Goal: Task Accomplishment & Management: Use online tool/utility

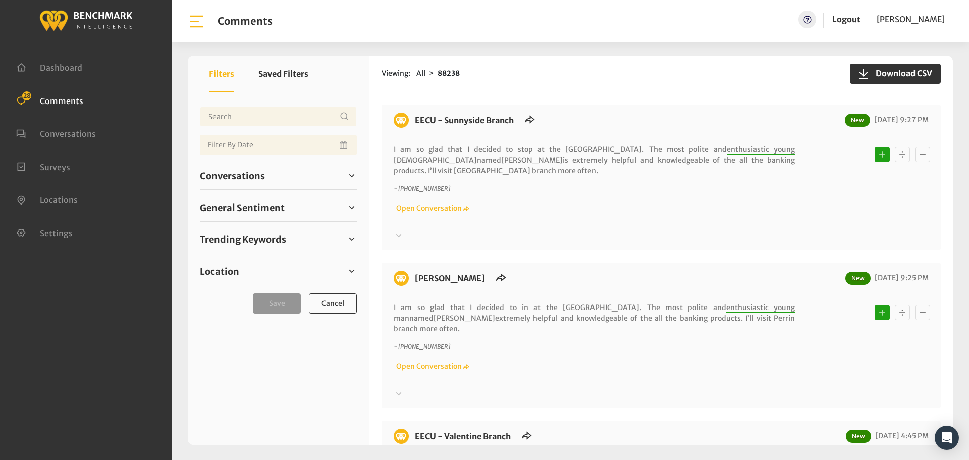
drag, startPoint x: 233, startPoint y: 176, endPoint x: 232, endPoint y: 160, distance: 15.7
click at [233, 176] on span "Conversations" at bounding box center [232, 176] width 65 height 14
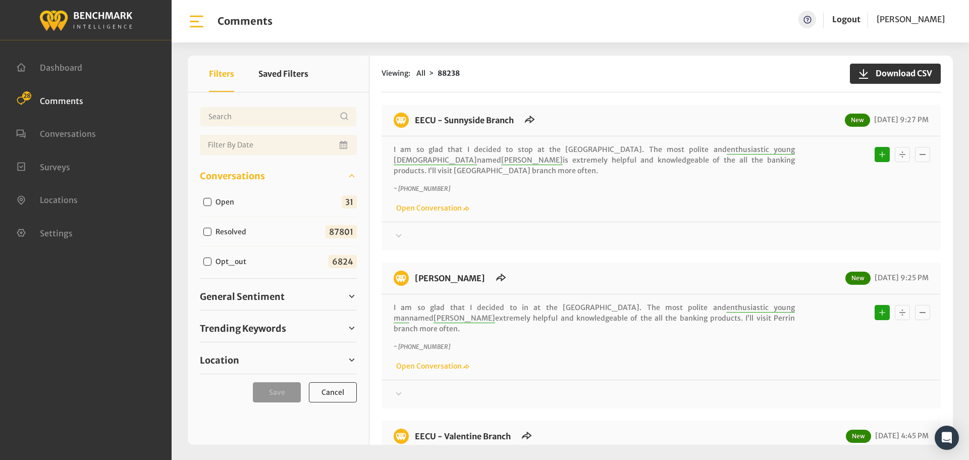
click at [209, 201] on input "Open" at bounding box center [207, 202] width 8 height 8
checkbox input "true"
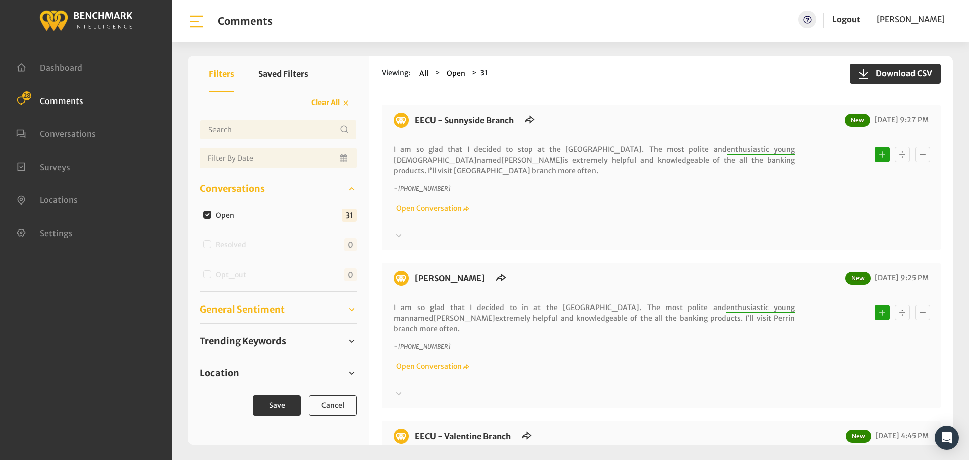
click at [248, 306] on span "General Sentiment" at bounding box center [242, 309] width 85 height 14
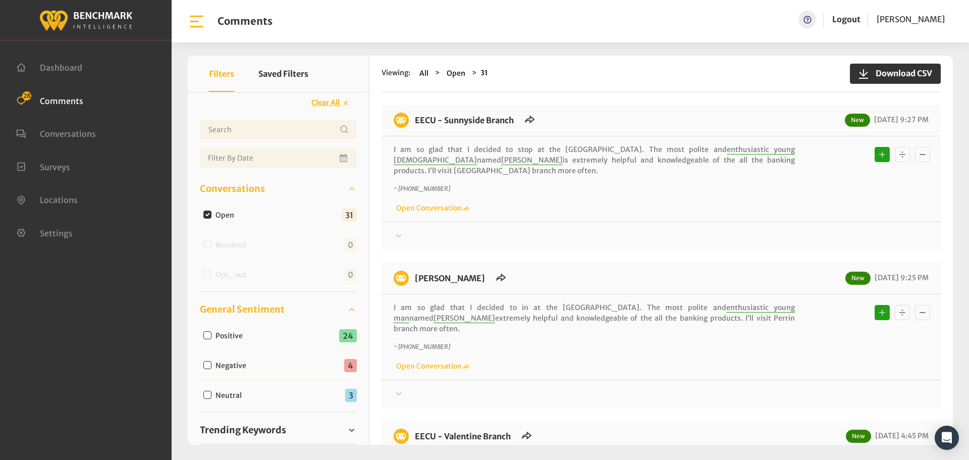
click at [205, 396] on input "Neutral" at bounding box center [207, 395] width 8 height 8
checkbox input "true"
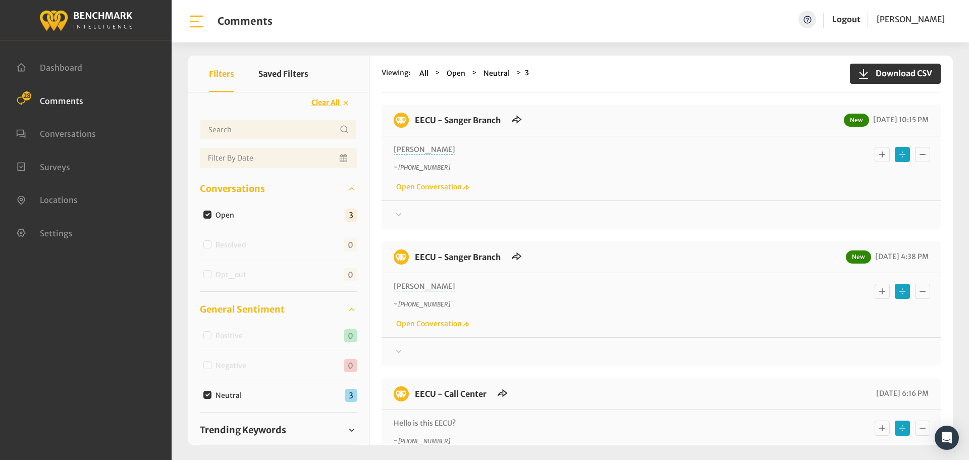
click at [427, 213] on div at bounding box center [661, 215] width 535 height 12
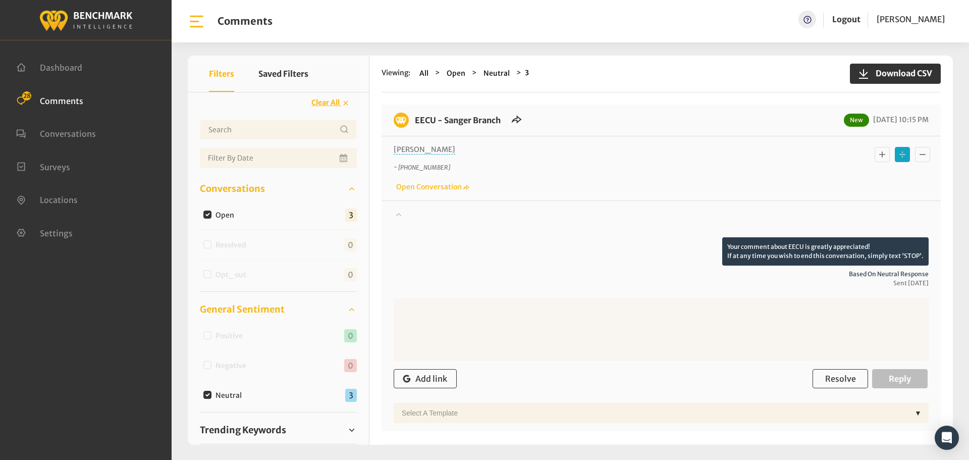
click at [426, 213] on div at bounding box center [661, 223] width 535 height 28
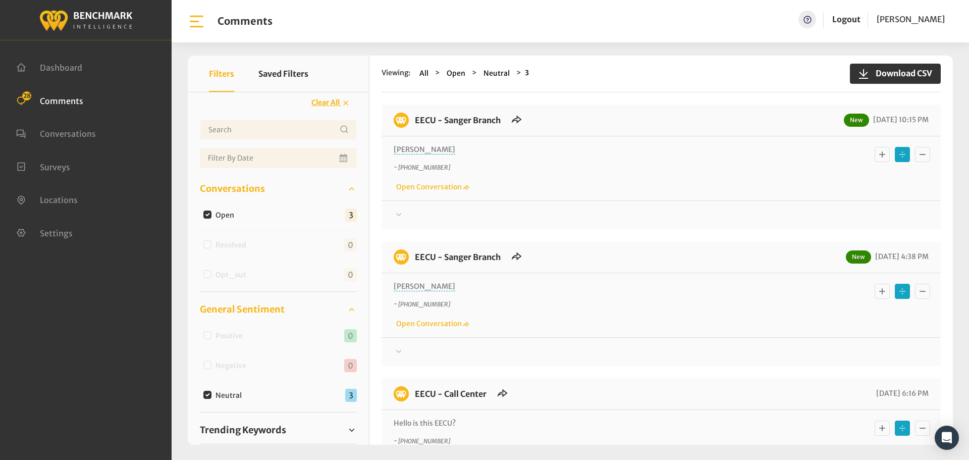
click at [411, 346] on div at bounding box center [661, 352] width 535 height 12
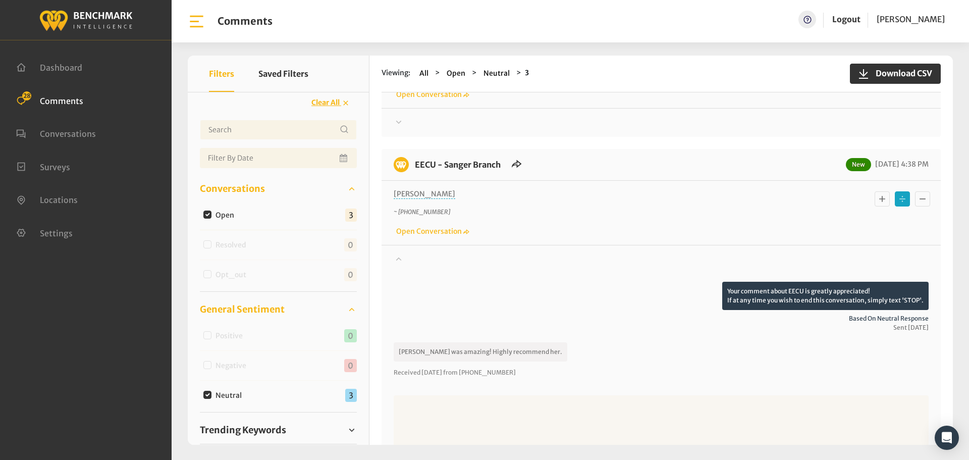
scroll to position [101, 0]
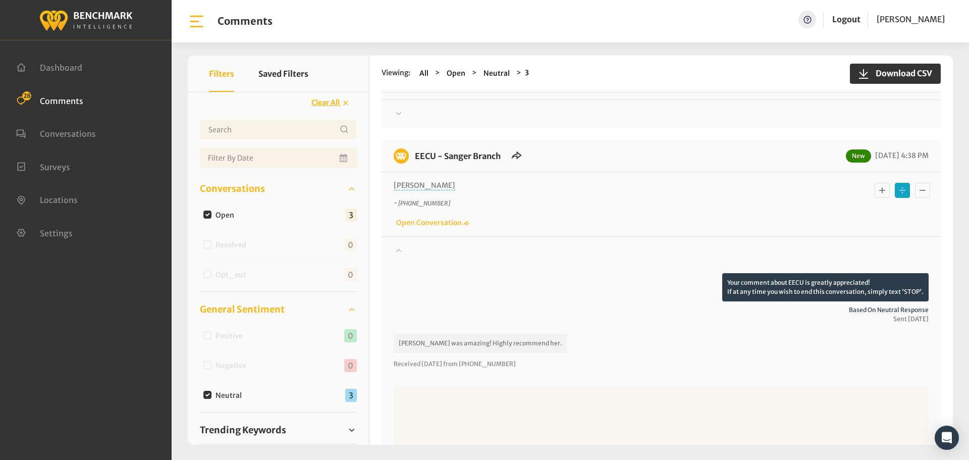
click at [877, 191] on icon "Basic example" at bounding box center [882, 190] width 10 height 12
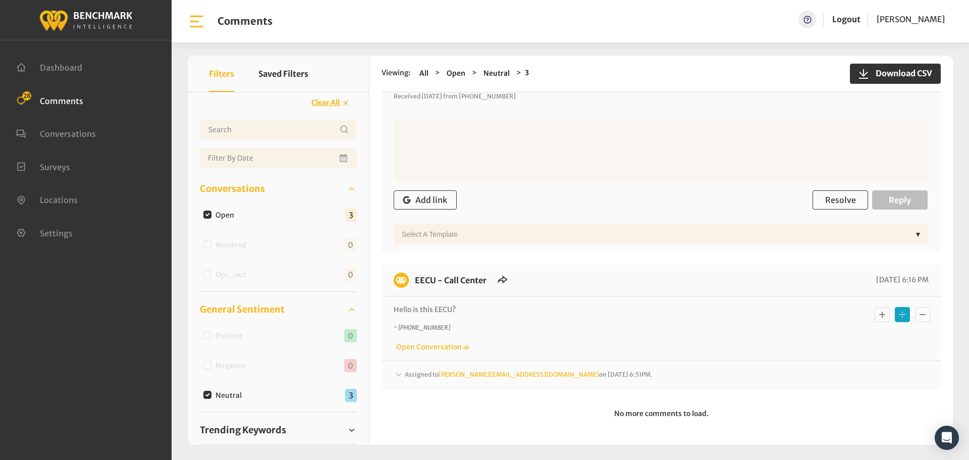
scroll to position [370, 0]
click at [208, 391] on input "Neutral" at bounding box center [207, 395] width 8 height 8
checkbox input "false"
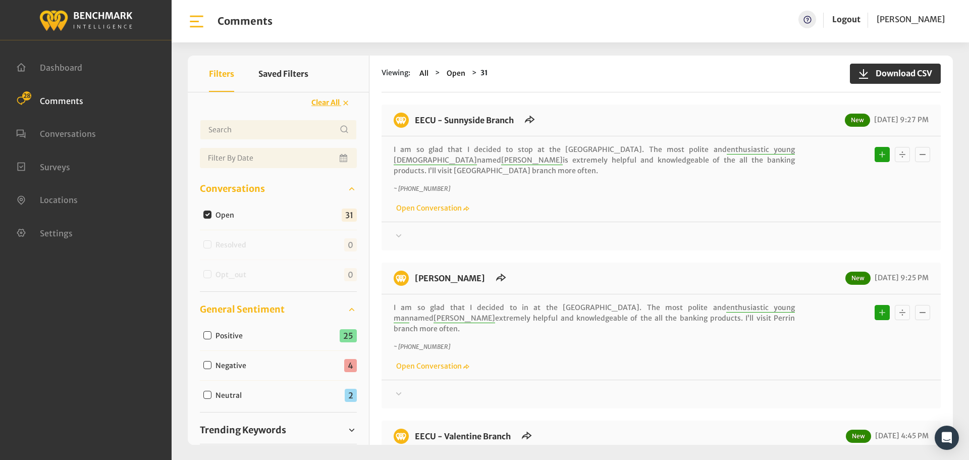
click at [206, 363] on input "Negative" at bounding box center [207, 365] width 8 height 8
checkbox input "true"
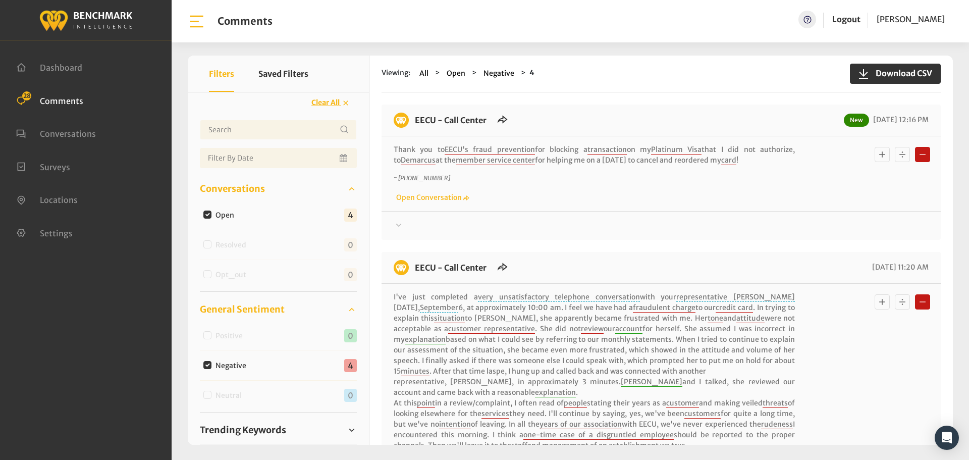
click at [880, 153] on icon "Basic example" at bounding box center [882, 154] width 10 height 12
click at [409, 225] on div at bounding box center [661, 226] width 535 height 12
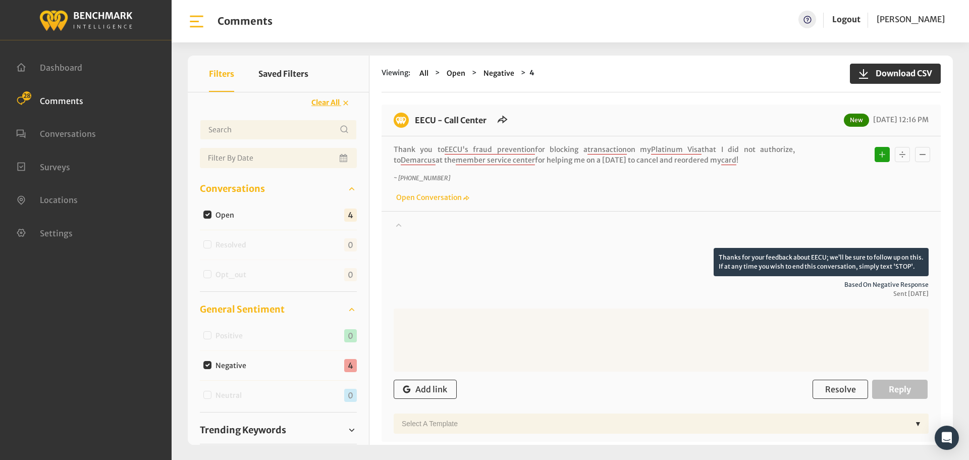
click at [409, 225] on div at bounding box center [661, 234] width 535 height 28
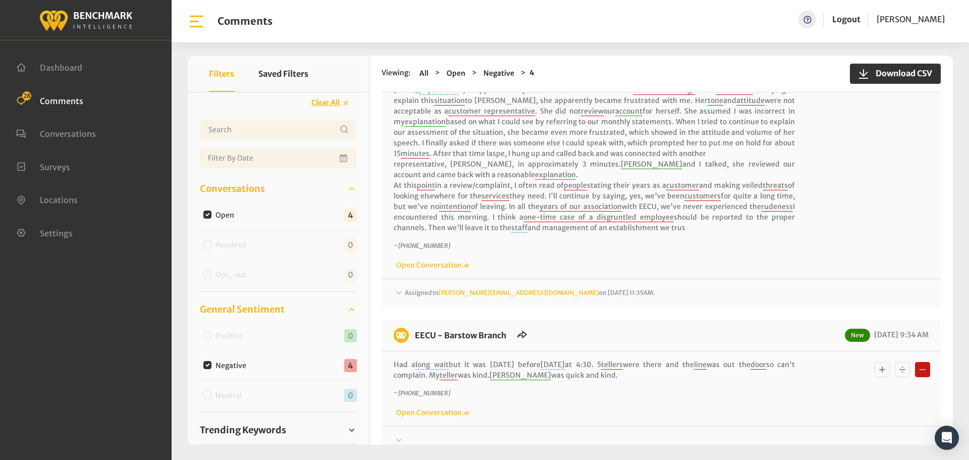
scroll to position [252, 0]
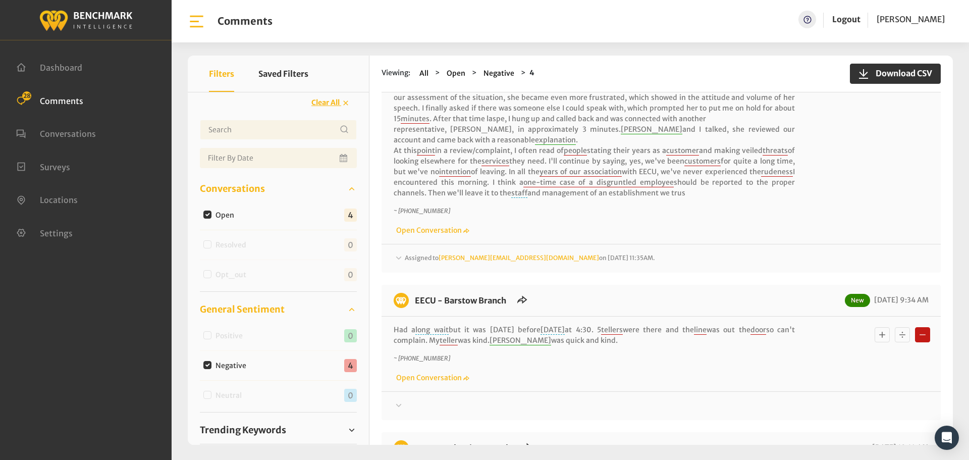
click at [416, 254] on span "Assigned to [PERSON_NAME][EMAIL_ADDRESS][DOMAIN_NAME] on [DATE] 11:35AM." at bounding box center [530, 258] width 250 height 8
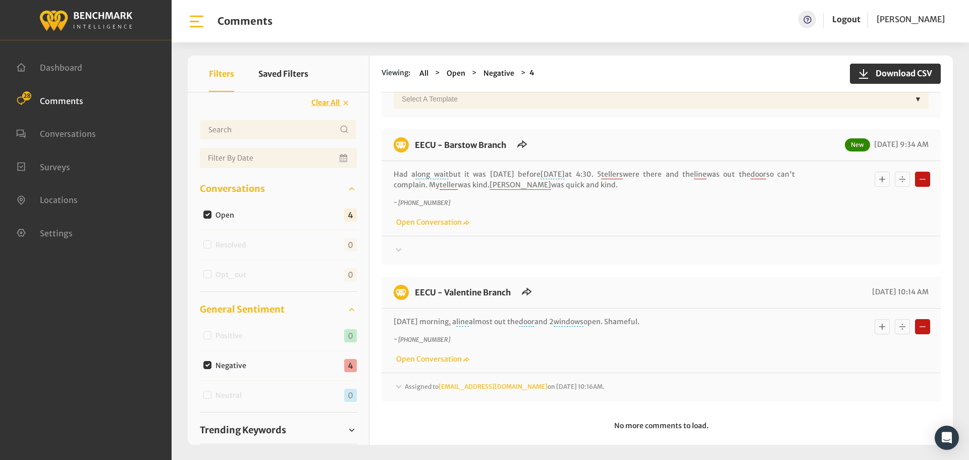
scroll to position [757, 0]
click at [403, 250] on icon at bounding box center [399, 249] width 10 height 12
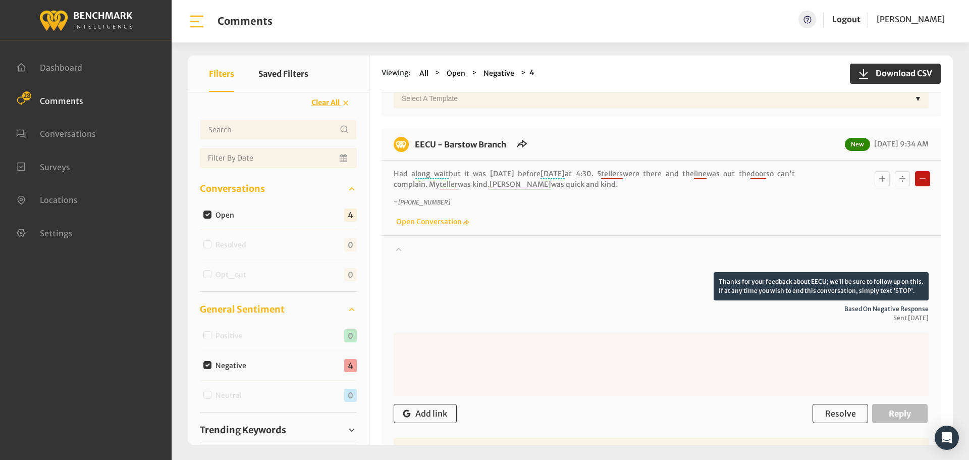
click at [403, 250] on icon at bounding box center [399, 249] width 10 height 12
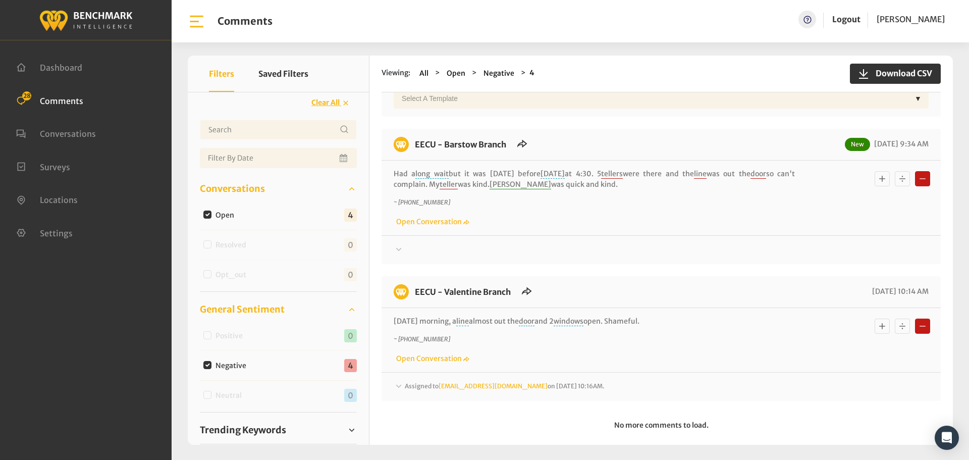
click at [877, 181] on icon "Basic example" at bounding box center [882, 179] width 10 height 12
click at [898, 180] on icon "Basic example" at bounding box center [902, 179] width 10 height 12
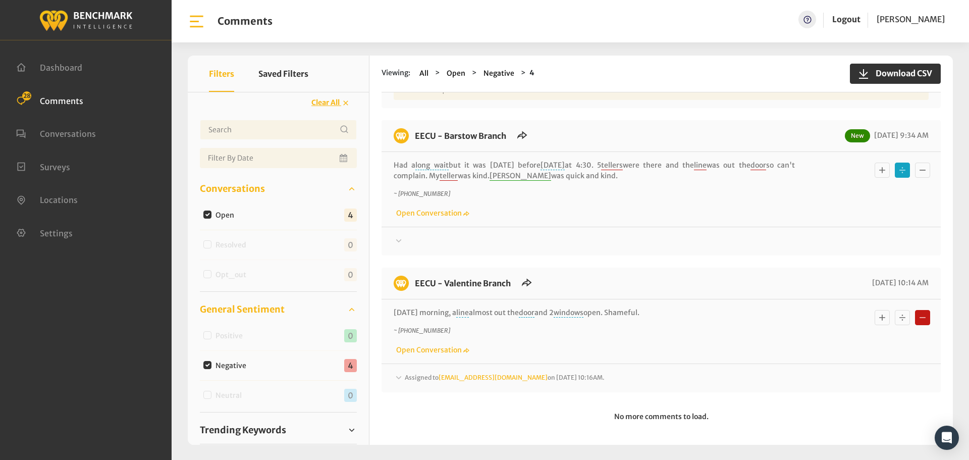
scroll to position [770, 0]
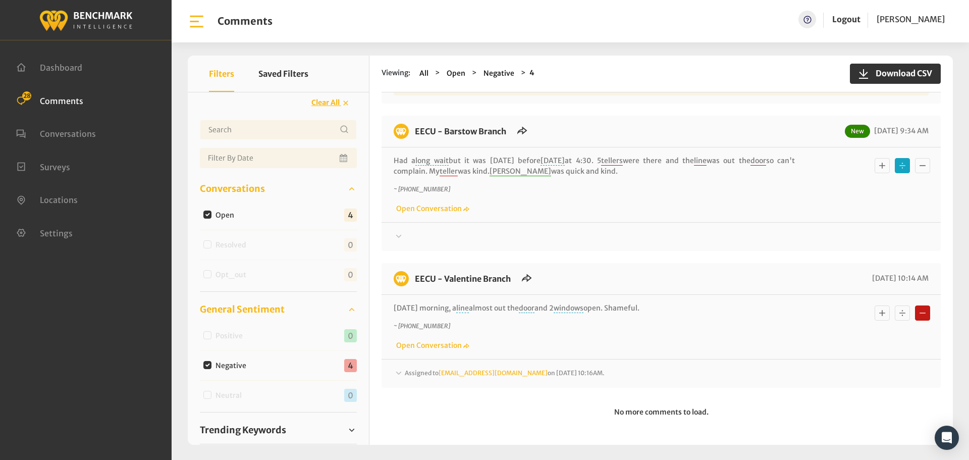
click at [880, 163] on icon "Basic example" at bounding box center [882, 165] width 10 height 12
